Goal: Task Accomplishment & Management: Manage account settings

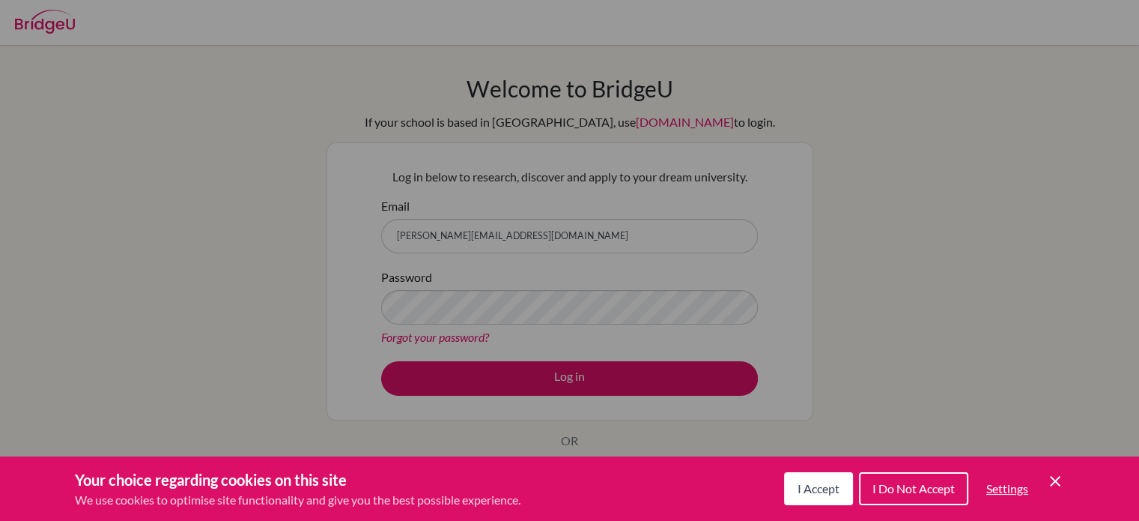
click at [832, 492] on span "I Accept" at bounding box center [819, 488] width 42 height 14
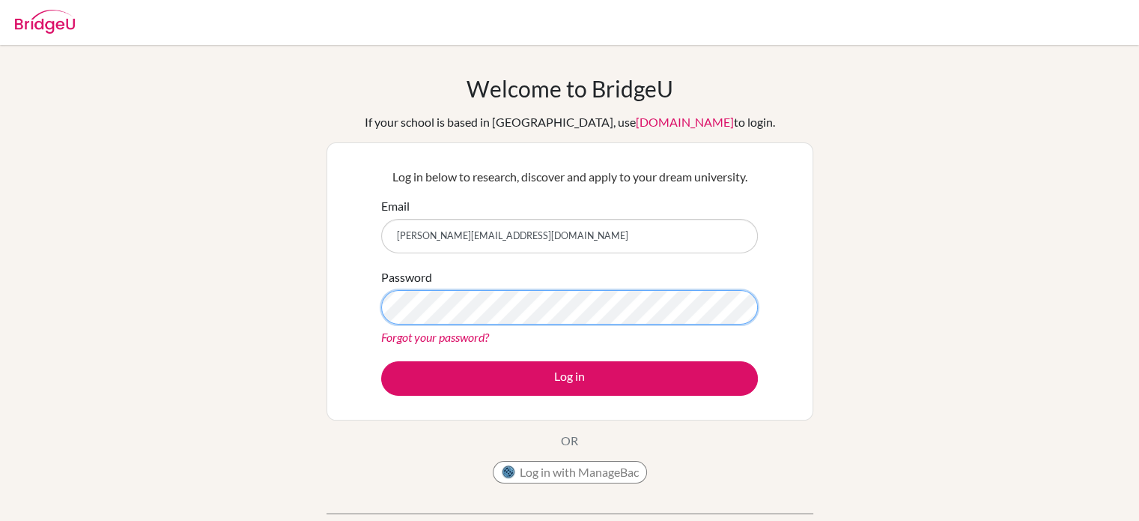
click at [381, 361] on button "Log in" at bounding box center [569, 378] width 377 height 34
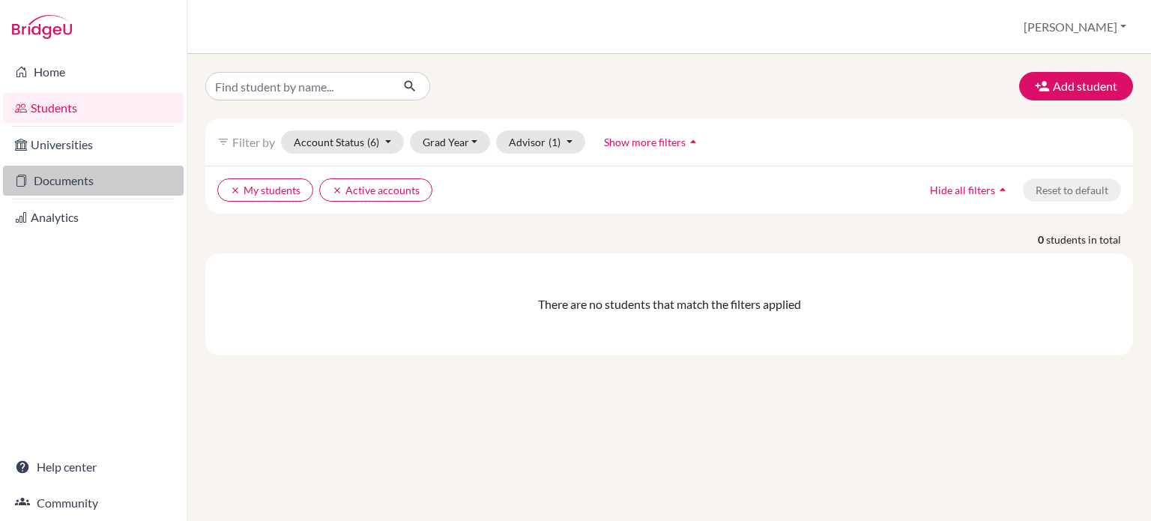
click at [86, 187] on link "Documents" at bounding box center [93, 181] width 181 height 30
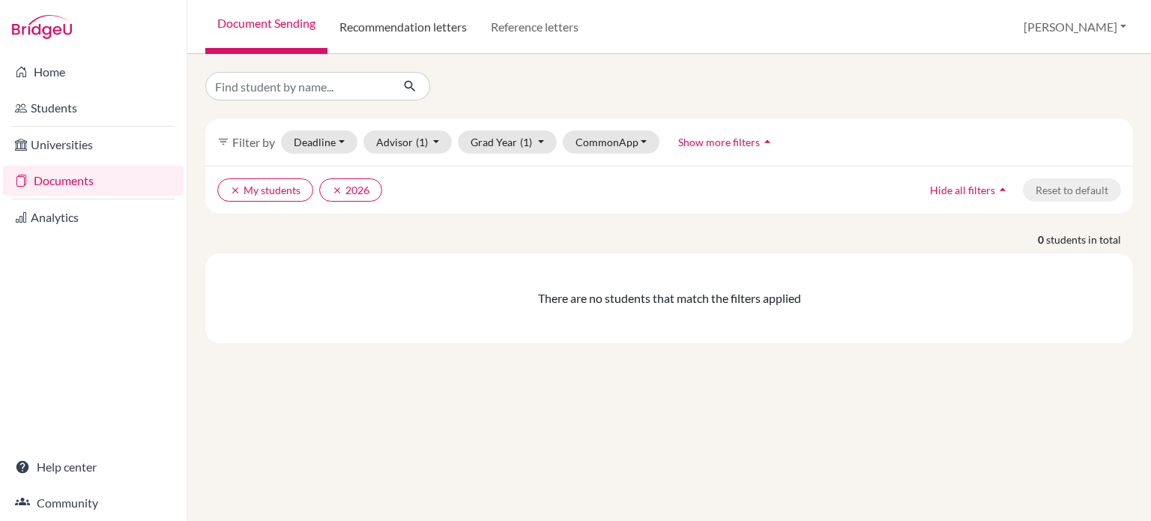
click at [437, 29] on link "Recommendation letters" at bounding box center [402, 27] width 151 height 54
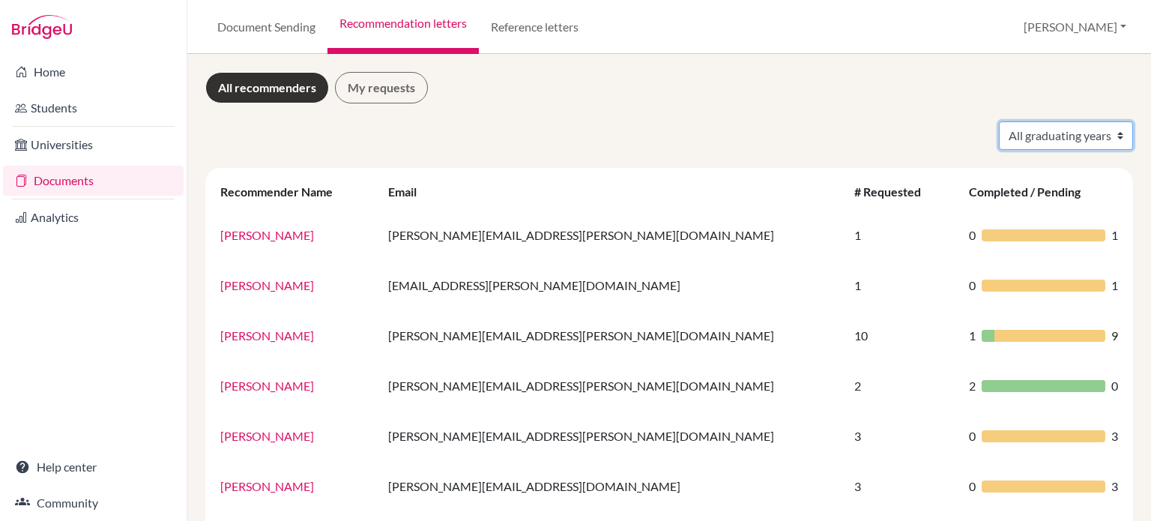
click at [1099, 139] on select "All graduating years 2025 2026 2030" at bounding box center [1066, 135] width 134 height 28
select select "2025"
click at [999, 121] on select "All graduating years 2025 2026 2030" at bounding box center [1066, 135] width 134 height 28
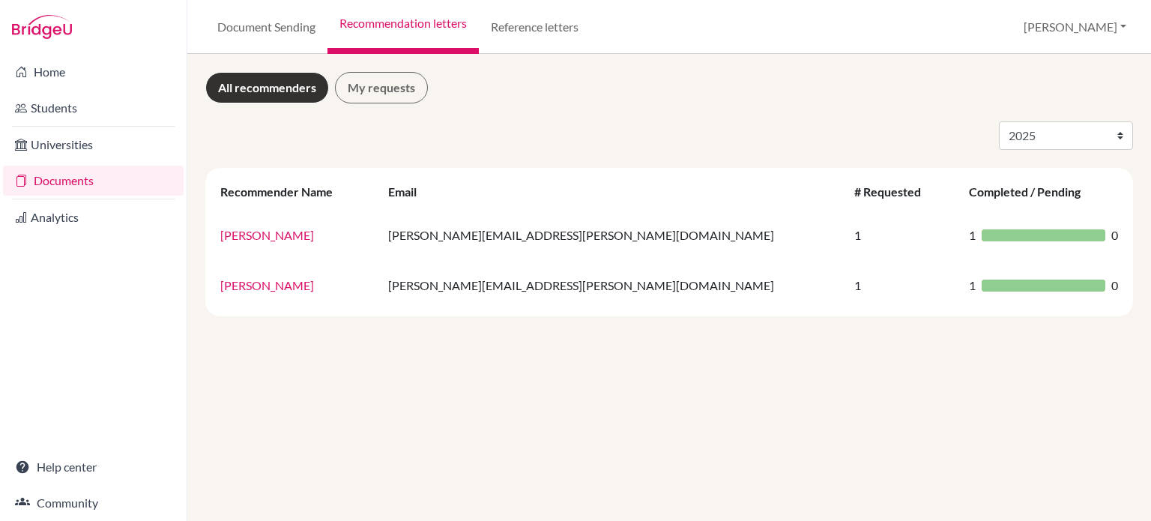
select select "2025"
click at [372, 85] on link "My requests" at bounding box center [381, 87] width 93 height 31
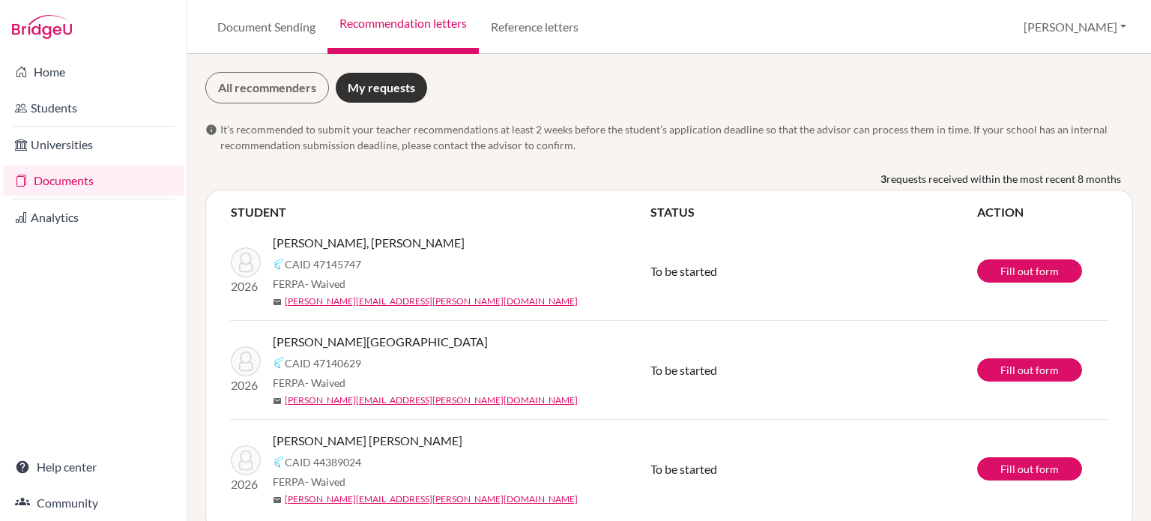
scroll to position [27, 0]
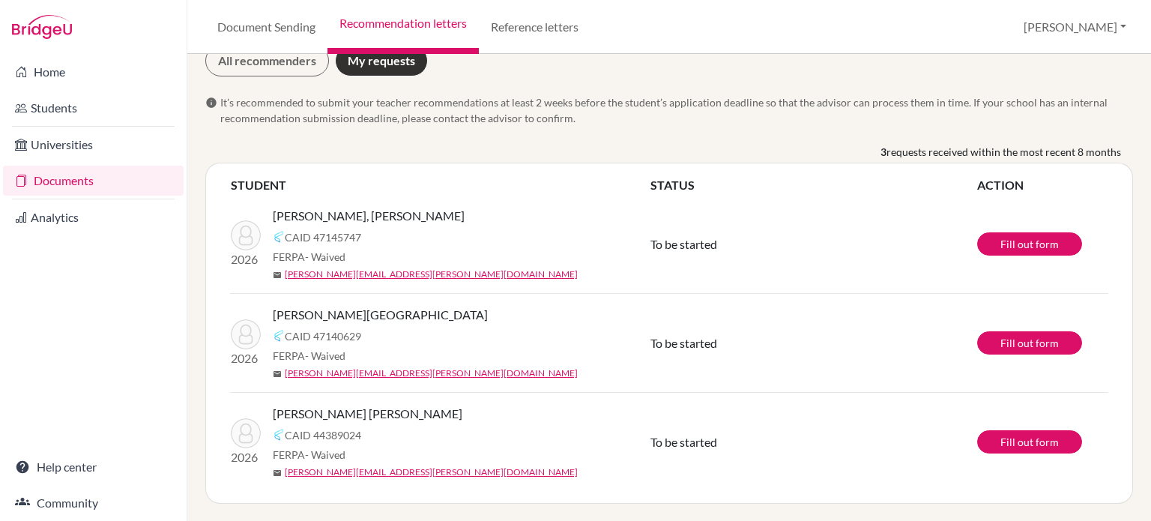
click at [446, 228] on div "CAID 47145747" at bounding box center [466, 237] width 387 height 18
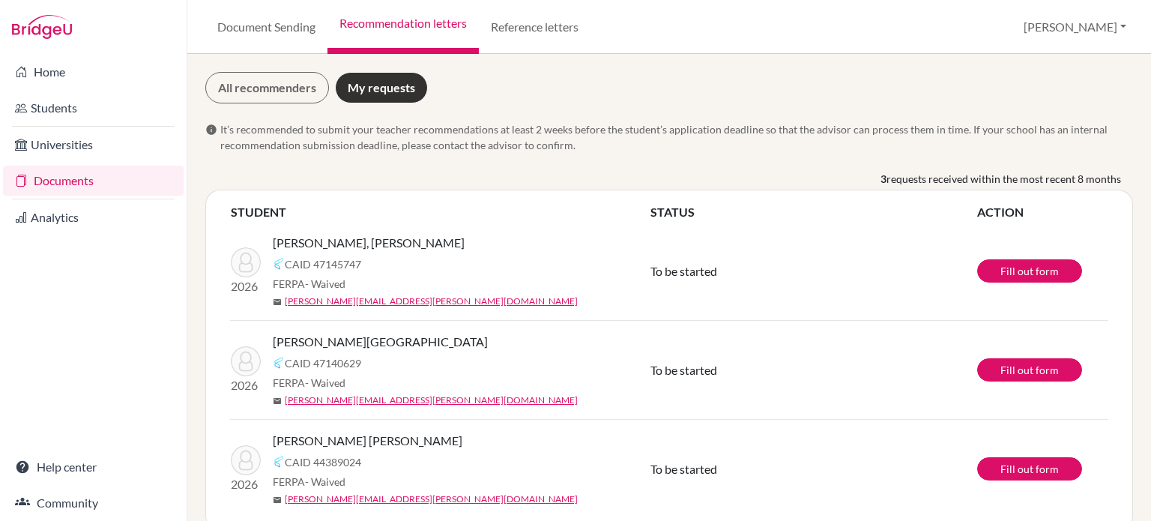
click at [419, 22] on link "Recommendation letters" at bounding box center [402, 27] width 151 height 54
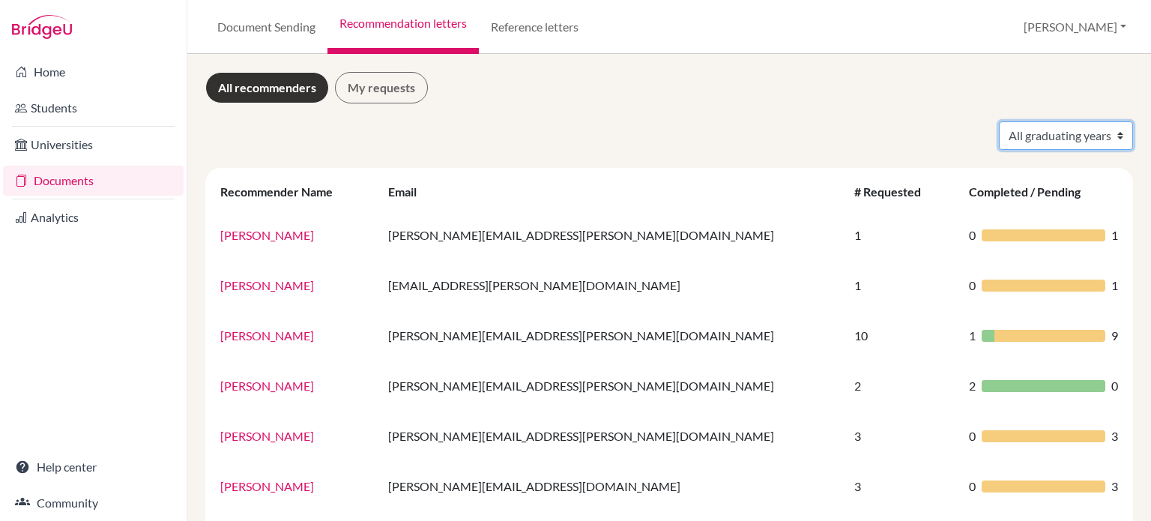
click at [1058, 128] on select "All graduating years 2025 2026 2030" at bounding box center [1066, 135] width 134 height 28
click at [750, 25] on div "Document Sending Recommendation letters Reference letters Guilherme Profile Sch…" at bounding box center [668, 27] width 963 height 54
click at [264, 23] on link "Document Sending" at bounding box center [266, 27] width 122 height 54
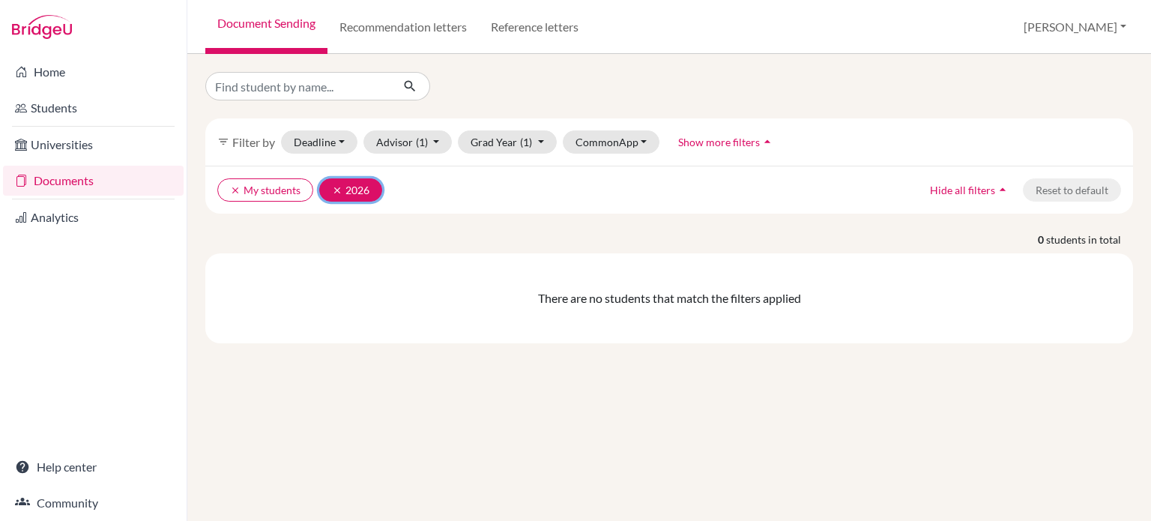
click at [335, 191] on icon "clear" at bounding box center [337, 190] width 10 height 10
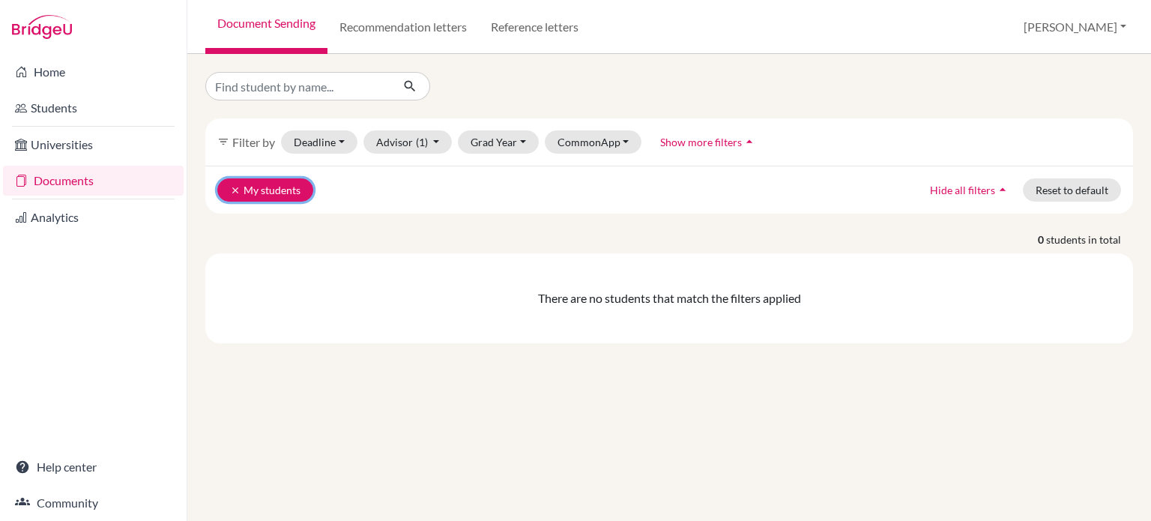
click at [231, 185] on icon "clear" at bounding box center [235, 190] width 10 height 10
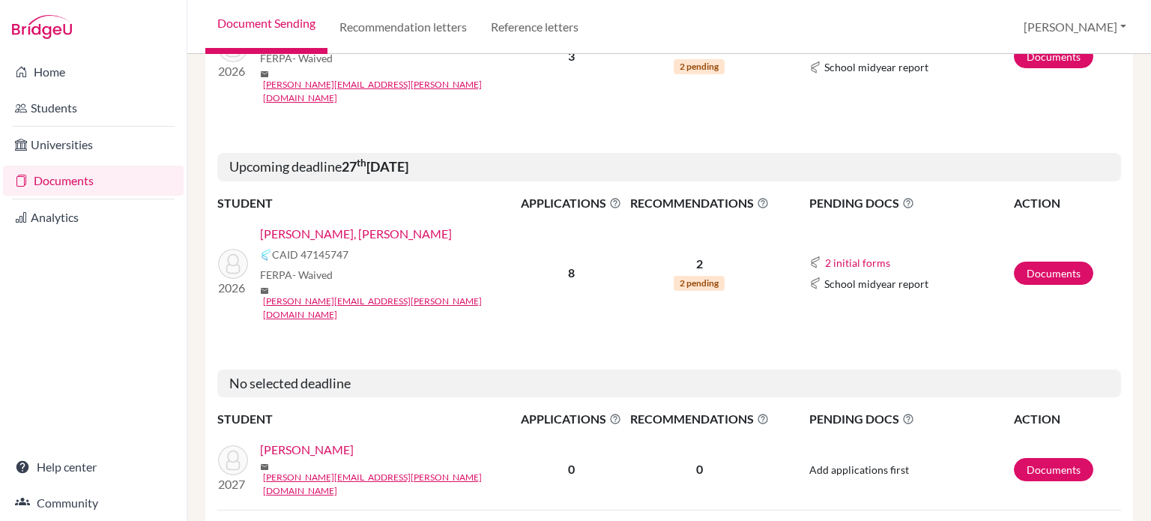
scroll to position [2355, 0]
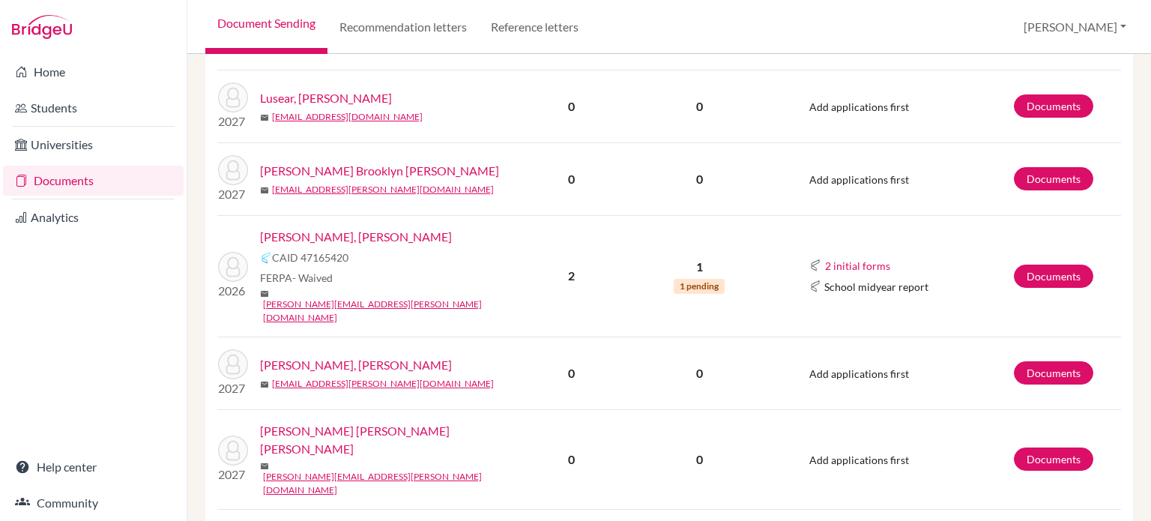
scroll to position [1444, 0]
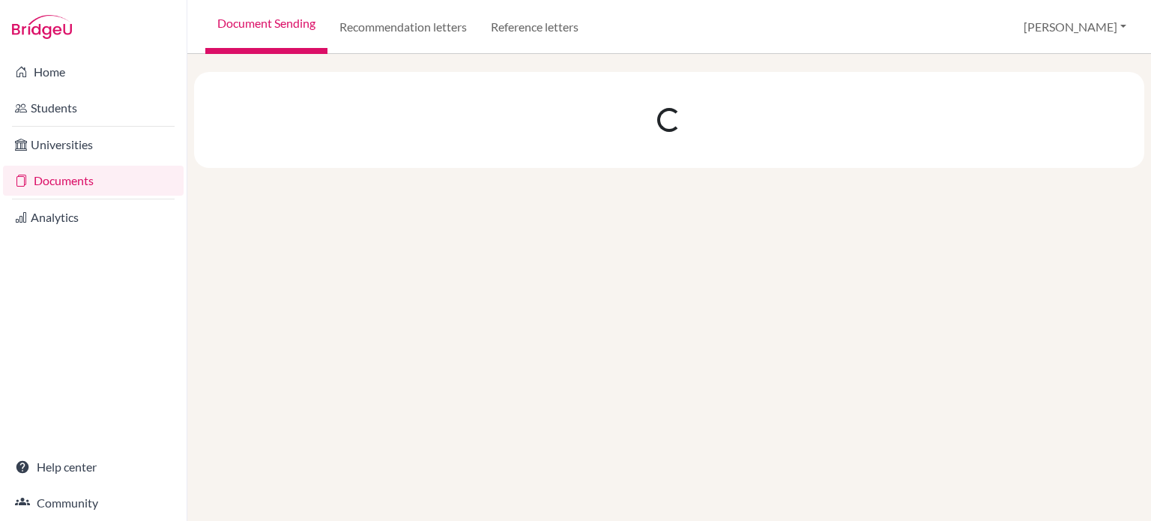
scroll to position [0, 0]
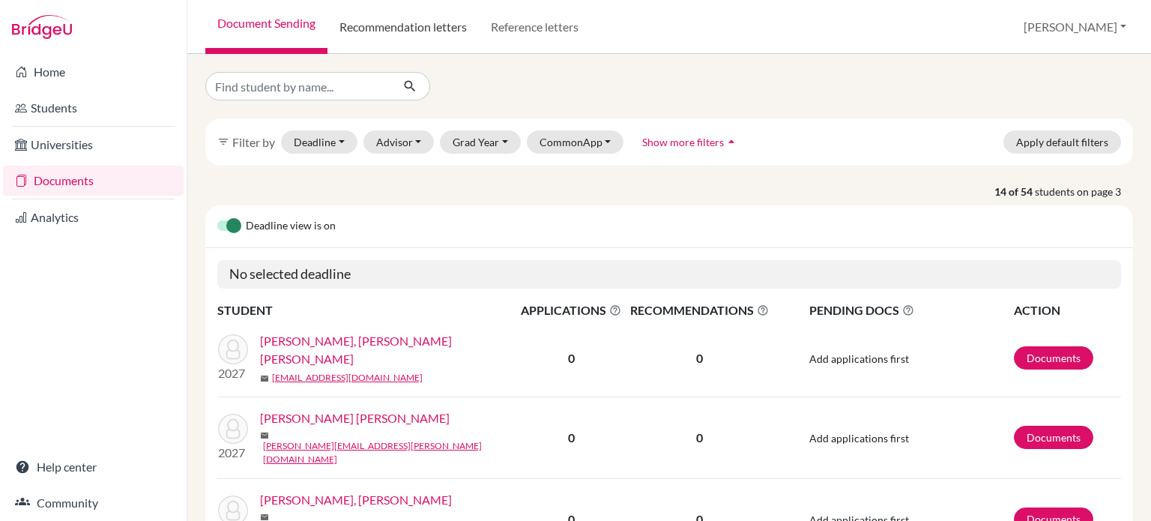
click at [401, 35] on link "Recommendation letters" at bounding box center [402, 27] width 151 height 54
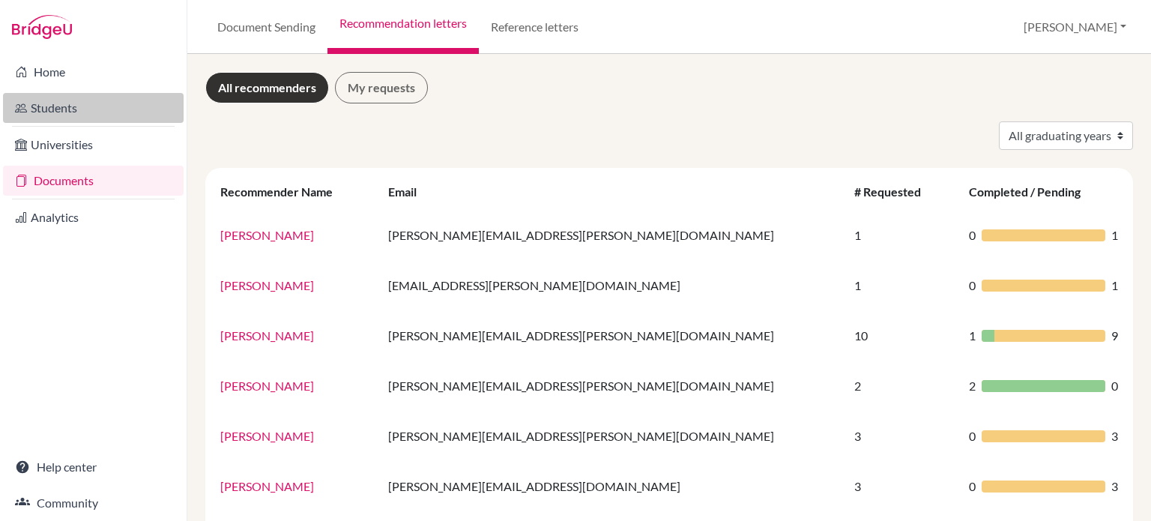
click at [100, 116] on link "Students" at bounding box center [93, 108] width 181 height 30
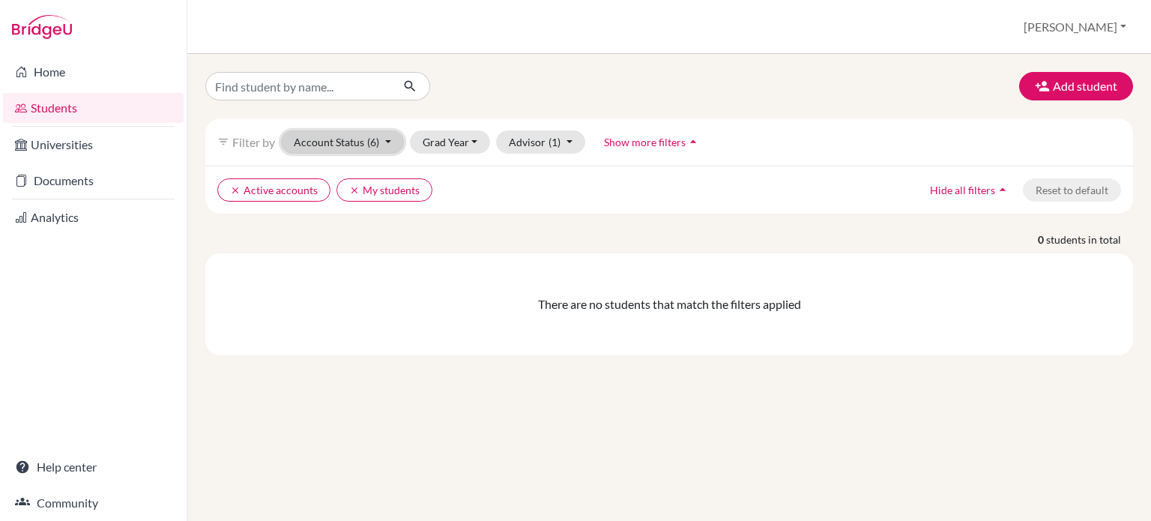
click at [393, 150] on button "Account Status (6)" at bounding box center [342, 141] width 123 height 23
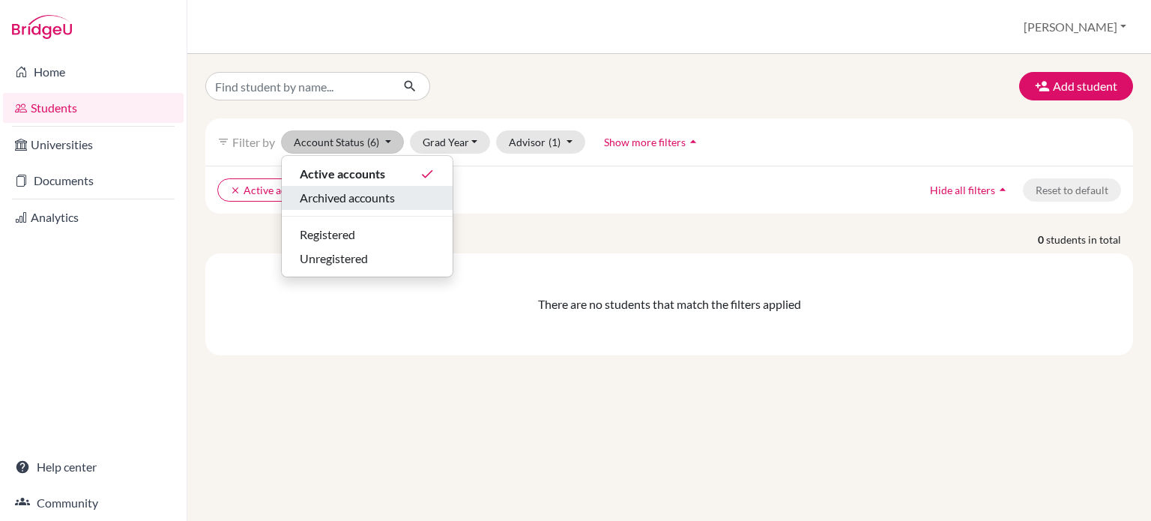
click at [381, 198] on span "Archived accounts" at bounding box center [347, 198] width 95 height 18
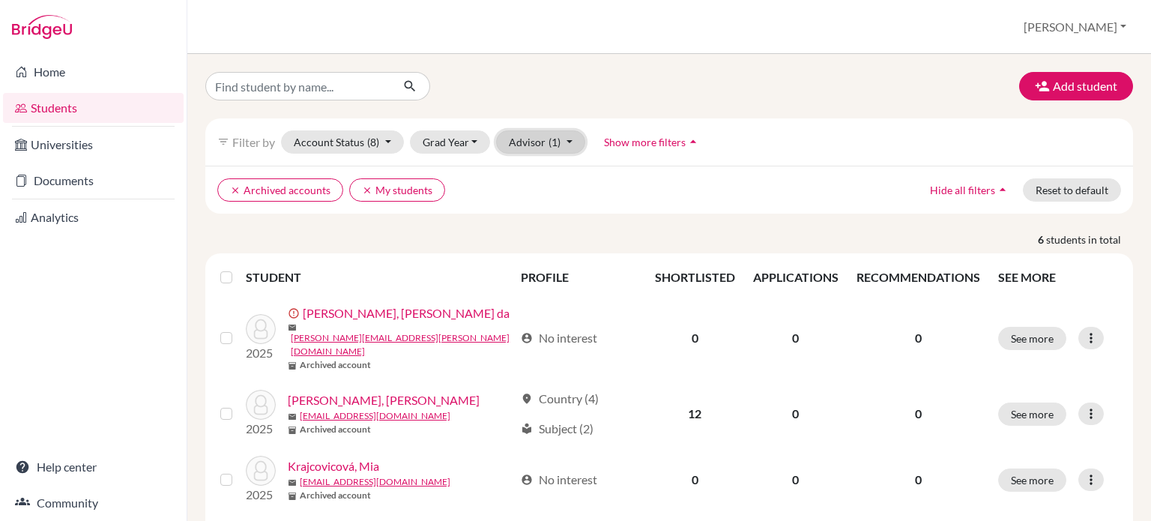
click at [570, 149] on button "Advisor (1)" at bounding box center [540, 141] width 89 height 23
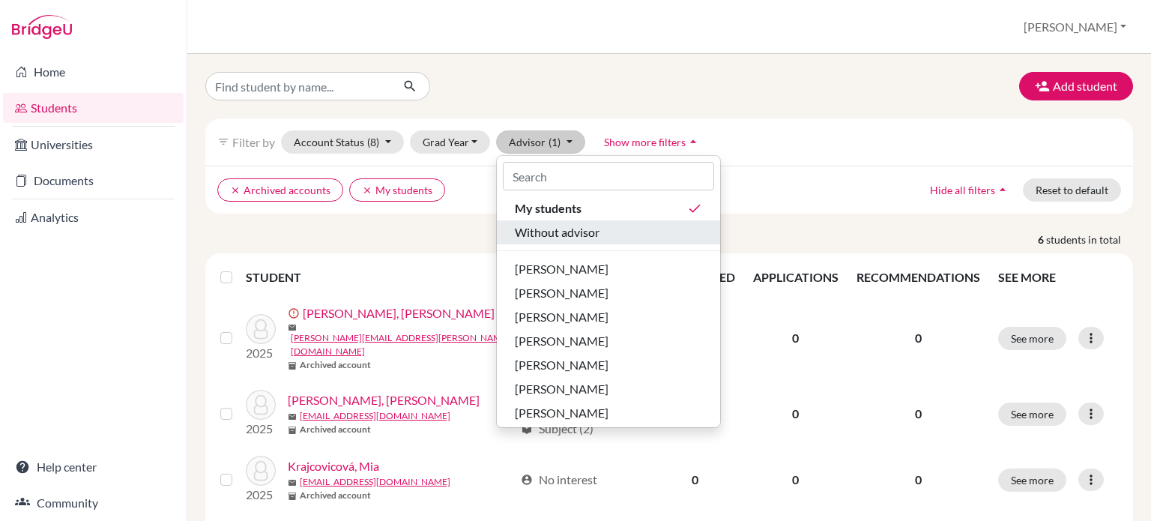
click at [581, 227] on span "Without advisor" at bounding box center [557, 232] width 85 height 18
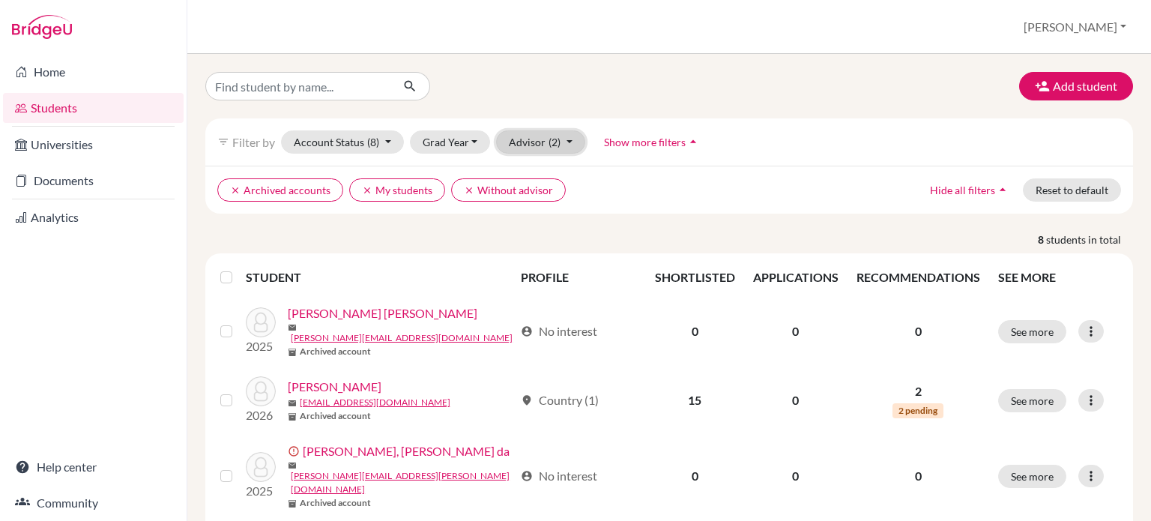
click at [524, 142] on button "Advisor (2)" at bounding box center [540, 141] width 89 height 23
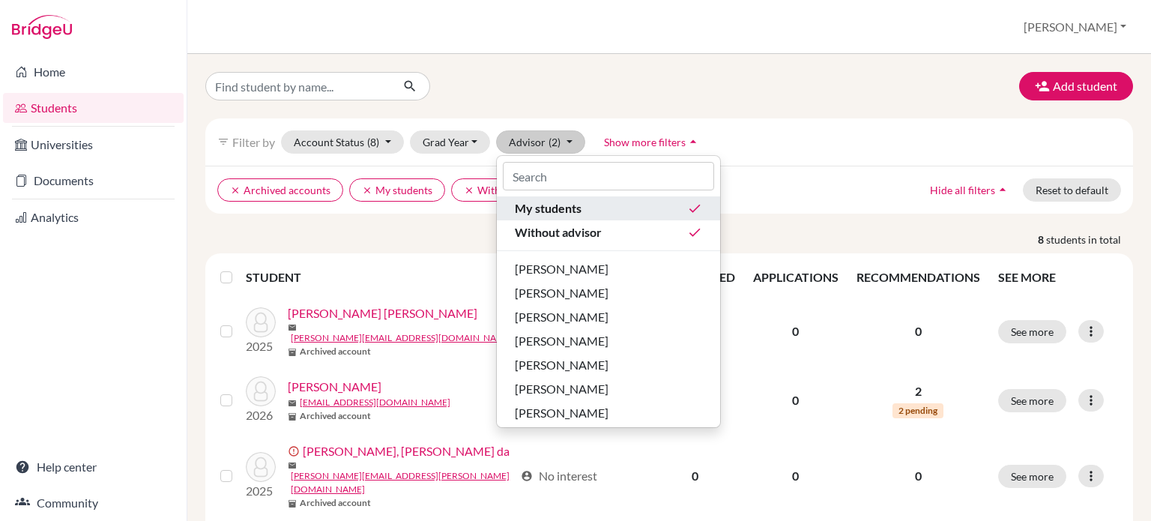
click at [578, 217] on button "My students done" at bounding box center [608, 208] width 223 height 24
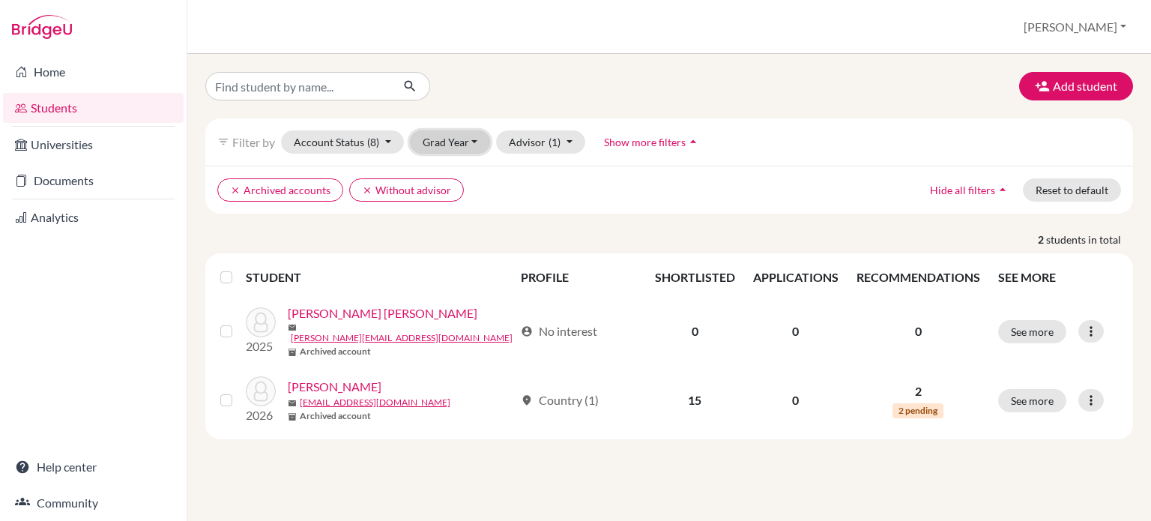
click at [464, 139] on button "Grad Year" at bounding box center [450, 141] width 81 height 23
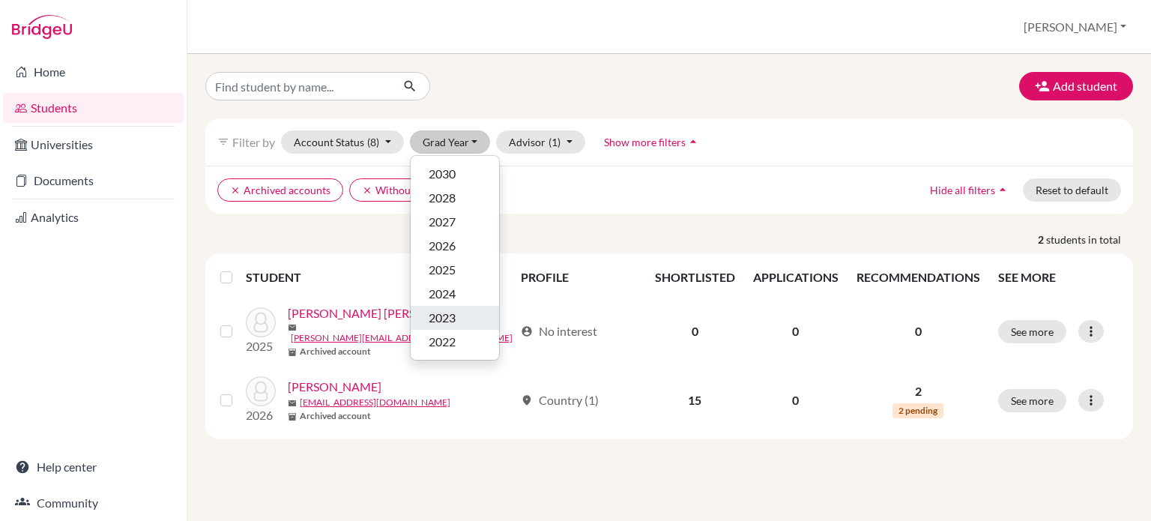
click at [459, 312] on div "2023" at bounding box center [454, 318] width 52 height 18
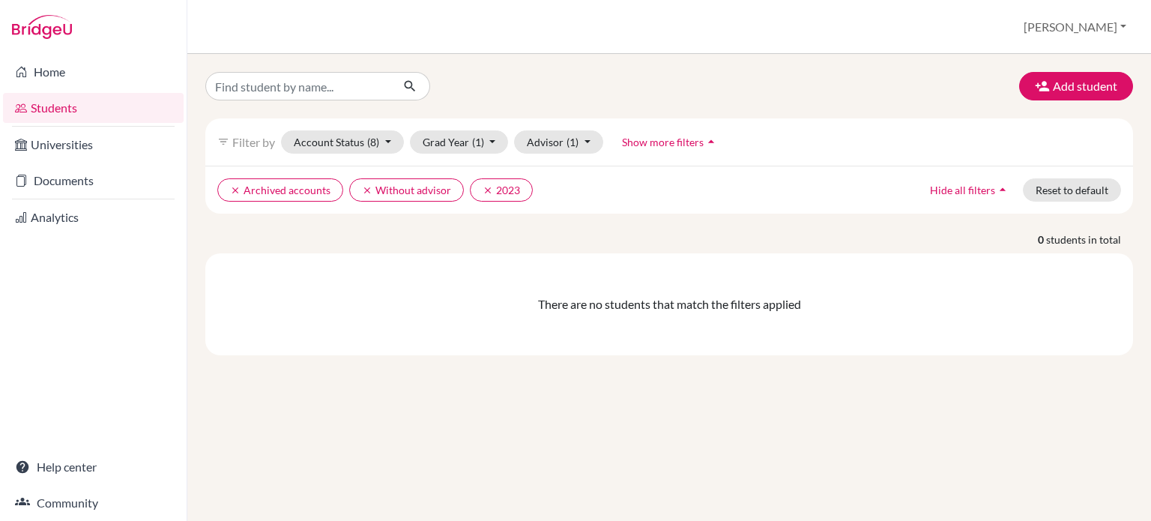
click at [106, 110] on link "Students" at bounding box center [93, 108] width 181 height 30
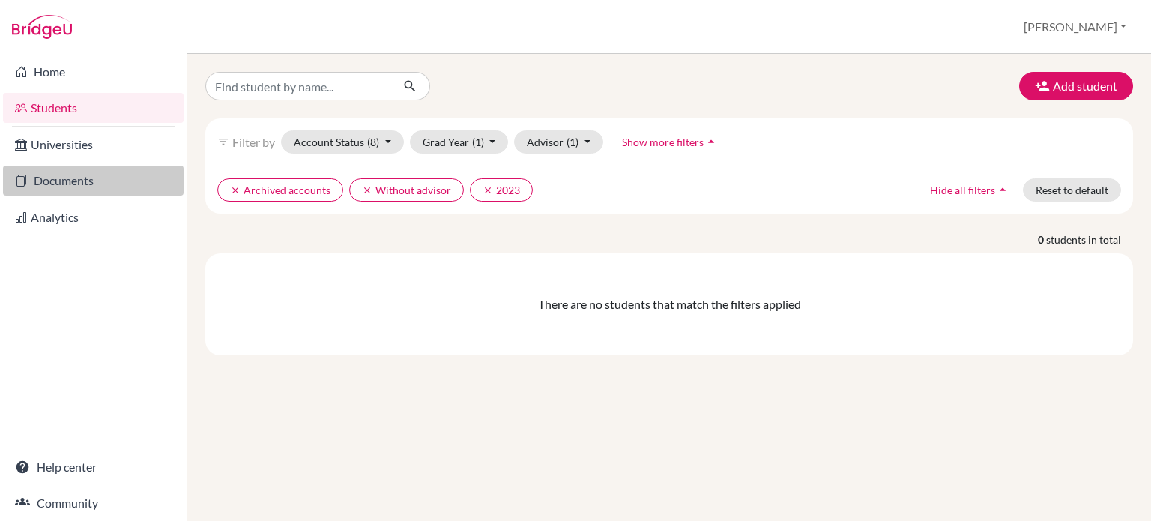
click at [125, 182] on link "Documents" at bounding box center [93, 181] width 181 height 30
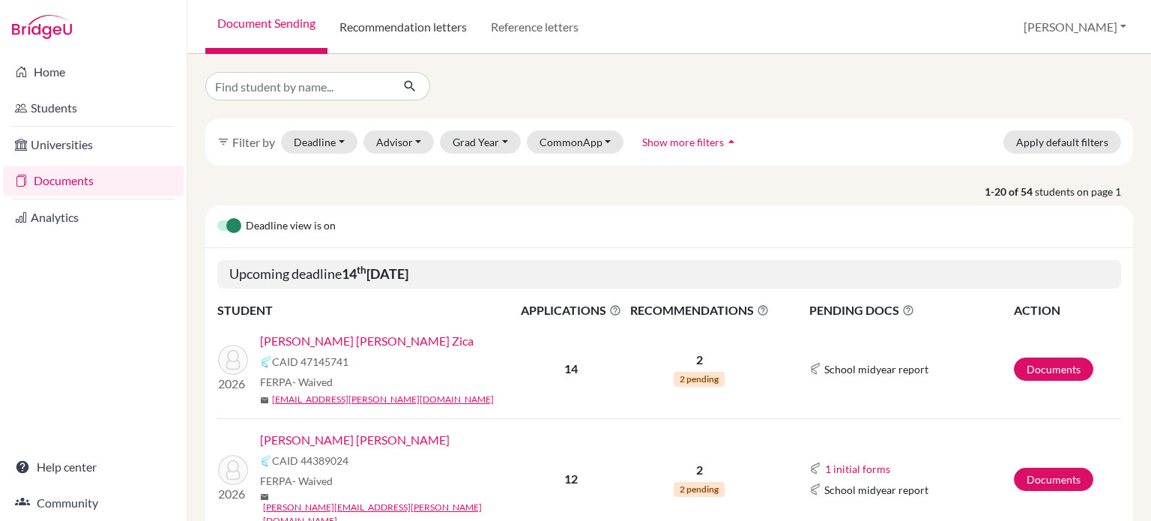
click at [434, 35] on link "Recommendation letters" at bounding box center [402, 27] width 151 height 54
